Goal: Transaction & Acquisition: Purchase product/service

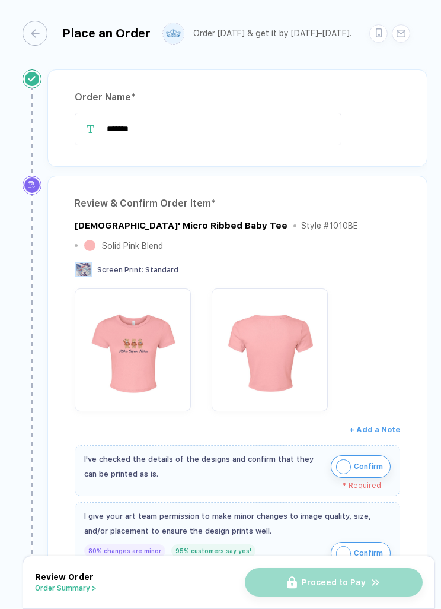
click at [363, 457] on span "Confirm" at bounding box center [368, 466] width 29 height 19
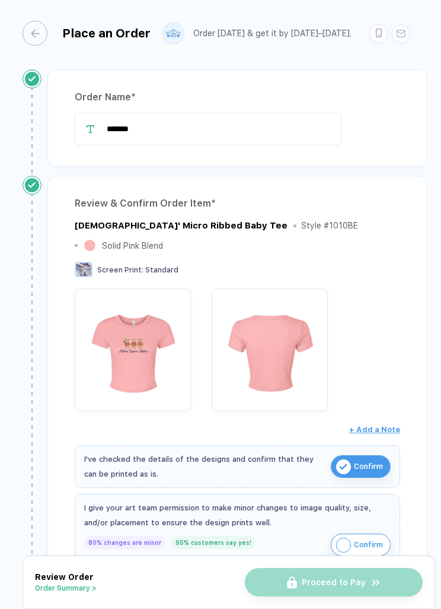
click at [382, 535] on span "Confirm" at bounding box center [368, 544] width 29 height 19
click at [45, 21] on button "button" at bounding box center [35, 33] width 25 height 25
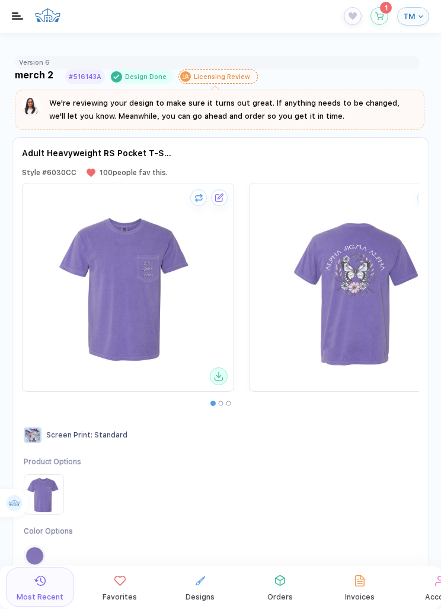
click at [377, 23] on button "button" at bounding box center [380, 16] width 18 height 18
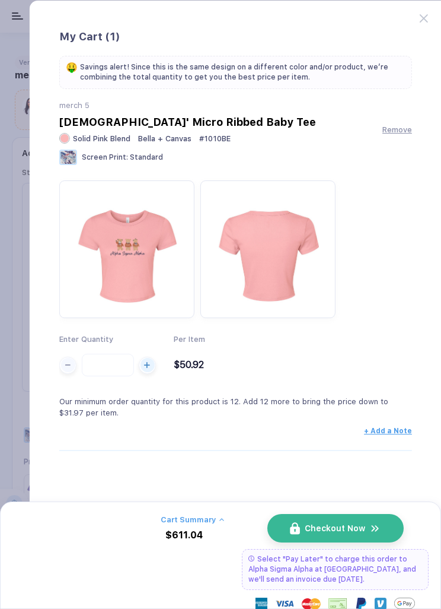
click at [400, 131] on span "Remove" at bounding box center [398, 129] width 30 height 9
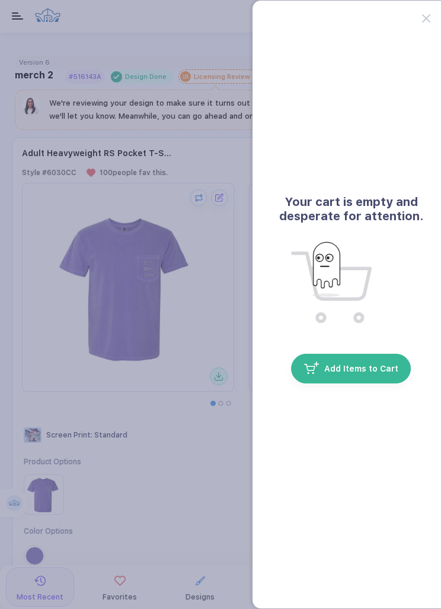
click at [205, 353] on button "button" at bounding box center [220, 304] width 441 height 609
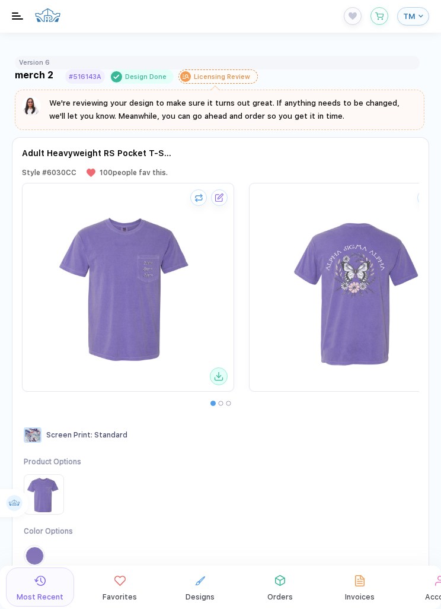
click at [393, 327] on img at bounding box center [355, 287] width 178 height 178
click at [363, 246] on img at bounding box center [355, 287] width 178 height 178
click at [358, 121] on div "We're reviewing your design to make sure it turns out great. If anything needs …" at bounding box center [231, 110] width 365 height 26
click at [360, 123] on Review "We're reviewing your design to make sure it turns out great. If anything needs …" at bounding box center [220, 110] width 410 height 40
click at [293, 55] on div "Version 6 merch 2 #516143A Design Done Licensing Review We're reviewing your de…" at bounding box center [220, 447] width 441 height 811
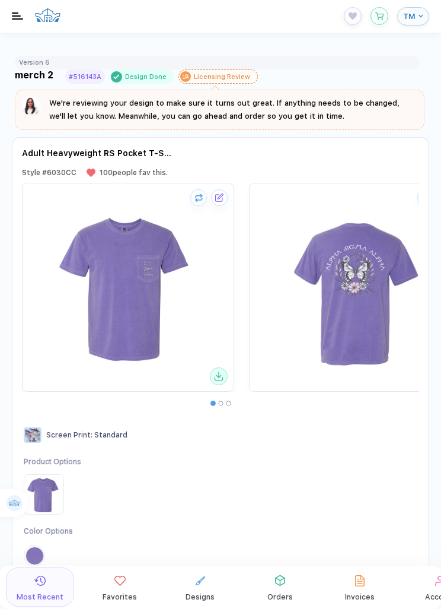
click at [0, 227] on div "Version 6 merch 2 #516143A Design Done Licensing Review We're reviewing your de…" at bounding box center [220, 454] width 441 height 797
click at [204, 2] on div "Design Tool TM" at bounding box center [220, 16] width 441 height 33
click at [163, 10] on div "Design Tool TM" at bounding box center [220, 16] width 441 height 33
